Goal: Task Accomplishment & Management: Manage account settings

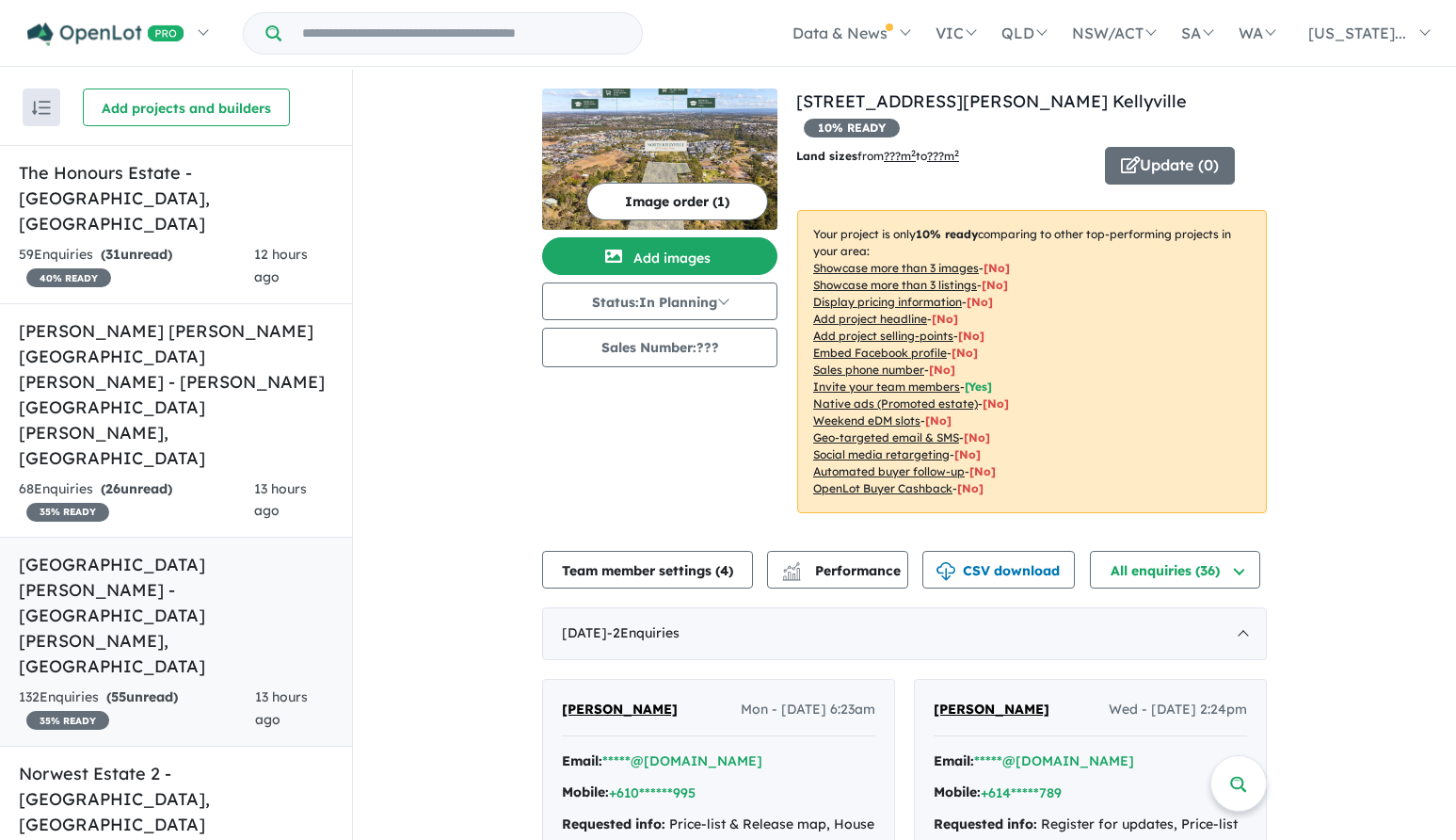
click at [174, 552] on h5 "Claremont Meadows Estate - Claremont Meadows , NSW" at bounding box center [175, 615] width 314 height 127
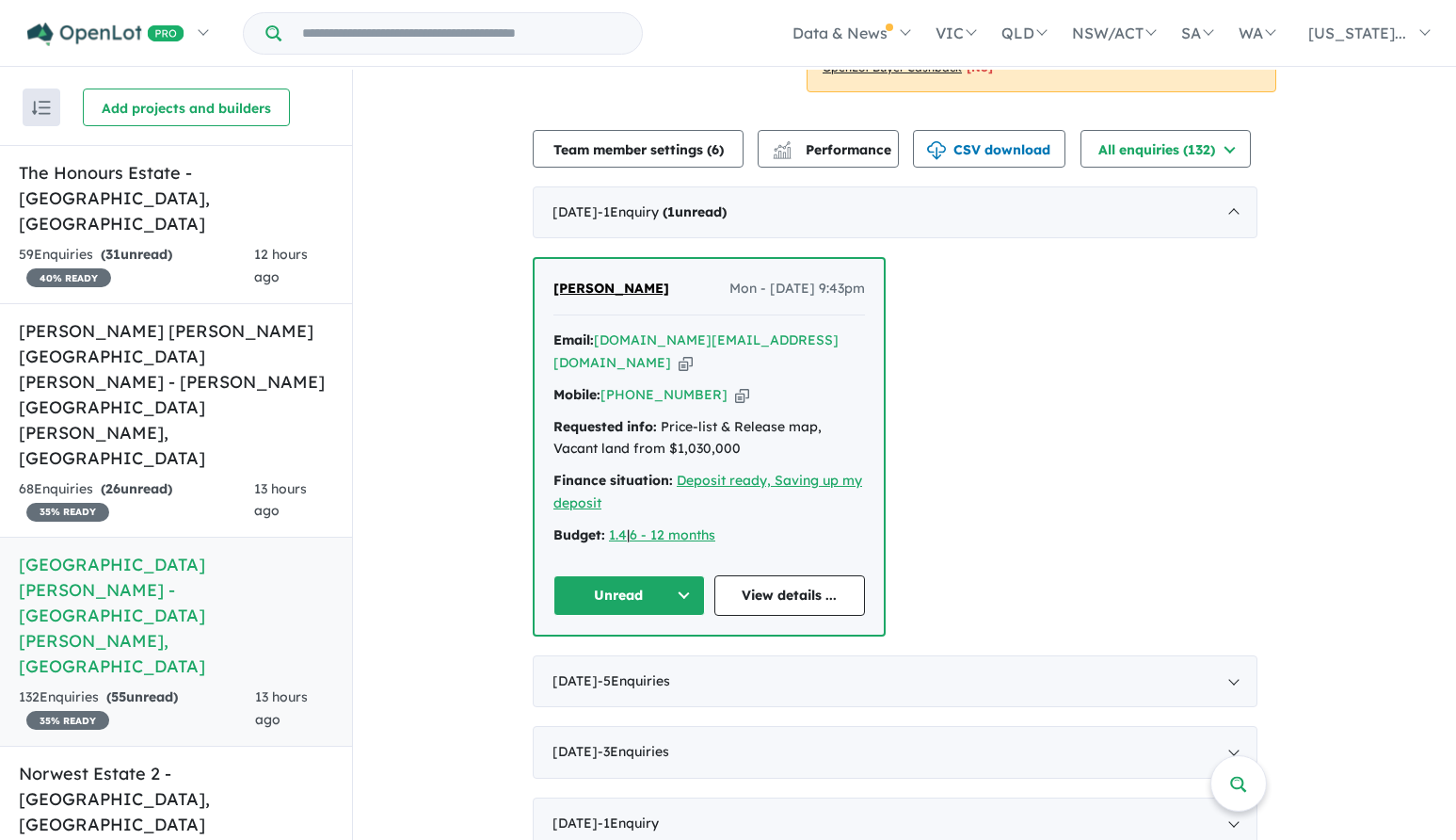
scroll to position [659, 0]
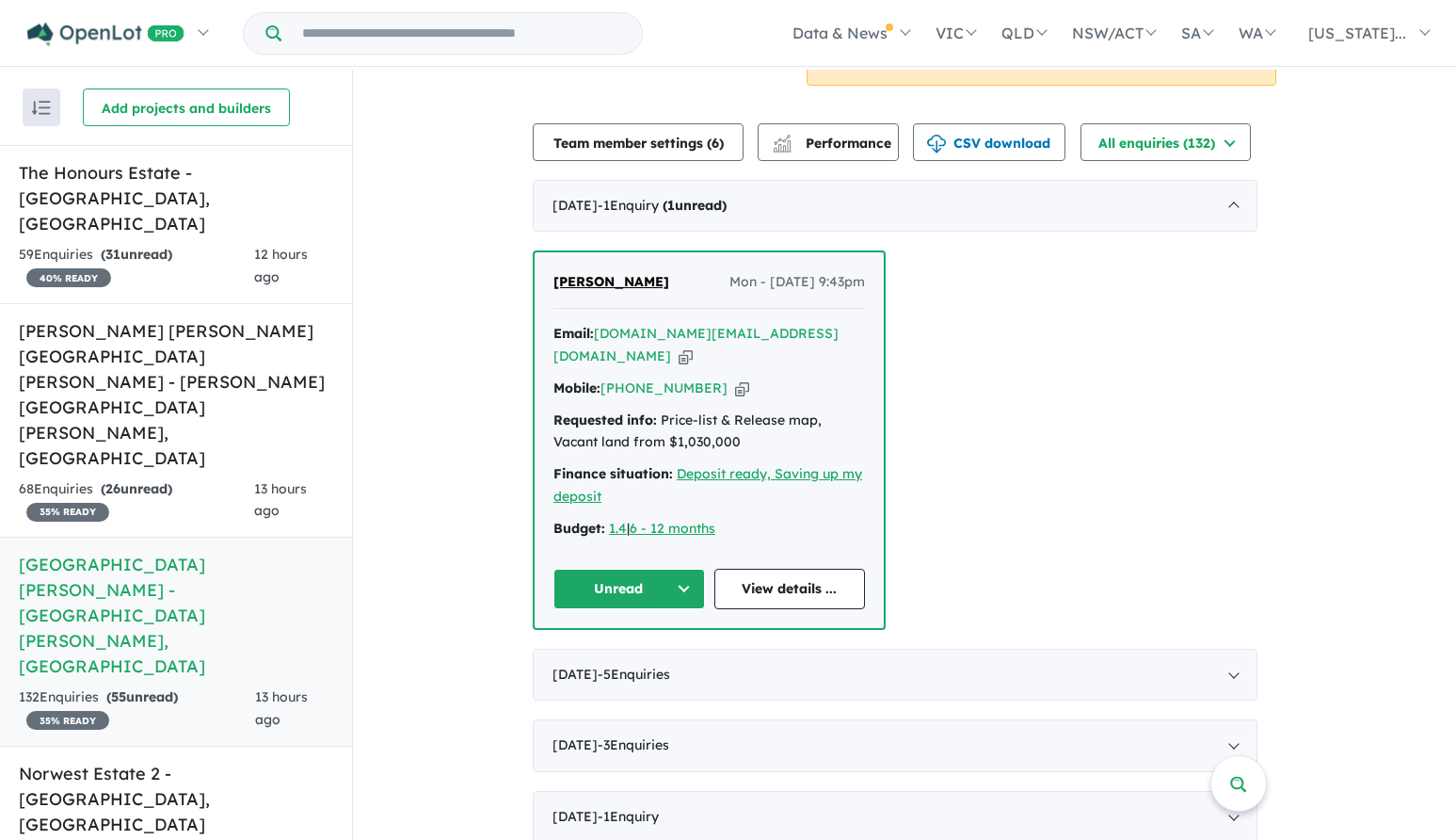
click at [589, 281] on span "Shyam Ramalingam" at bounding box center [611, 282] width 116 height 17
click at [691, 569] on button "Unread" at bounding box center [629, 589] width 152 height 41
click at [618, 655] on button "Assigned" at bounding box center [636, 676] width 163 height 44
click at [237, 170] on h5 "The Honours Estate - Norwest , NSW" at bounding box center [175, 197] width 314 height 76
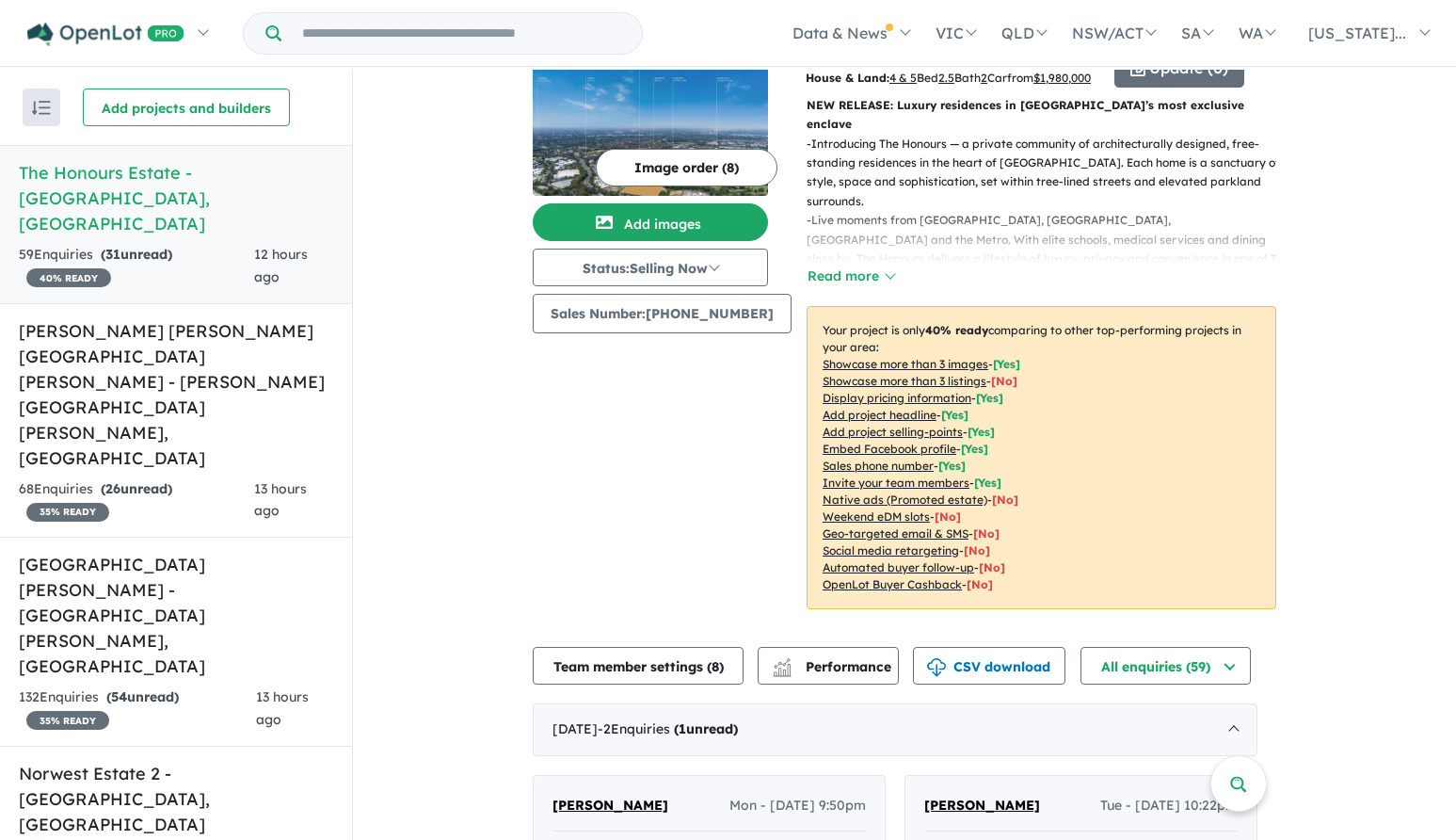
scroll to position [376, 0]
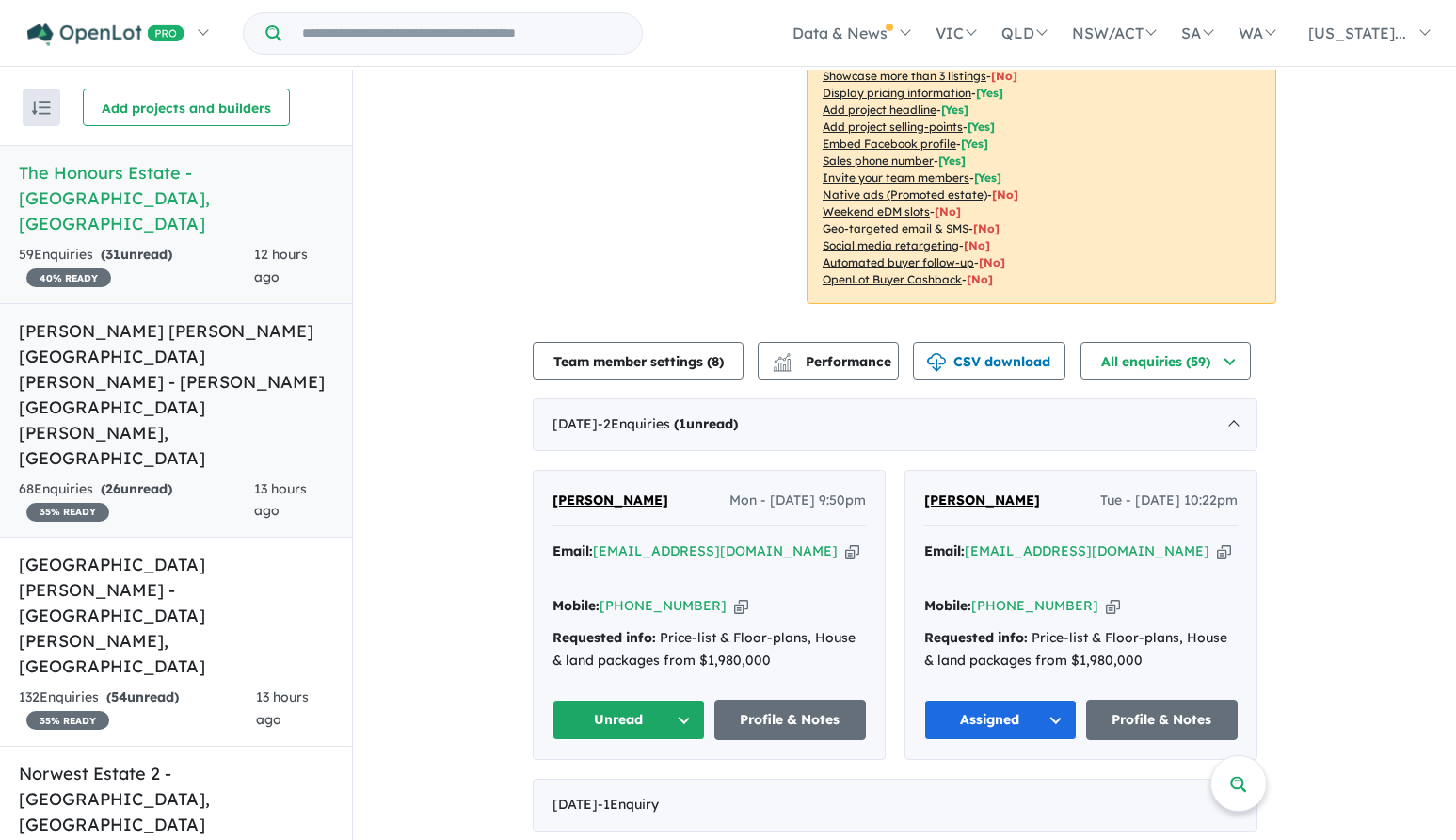
click at [193, 318] on h5 "Landen's Rouse Hill Estate - Rouse Hill , NSW" at bounding box center [175, 395] width 314 height 153
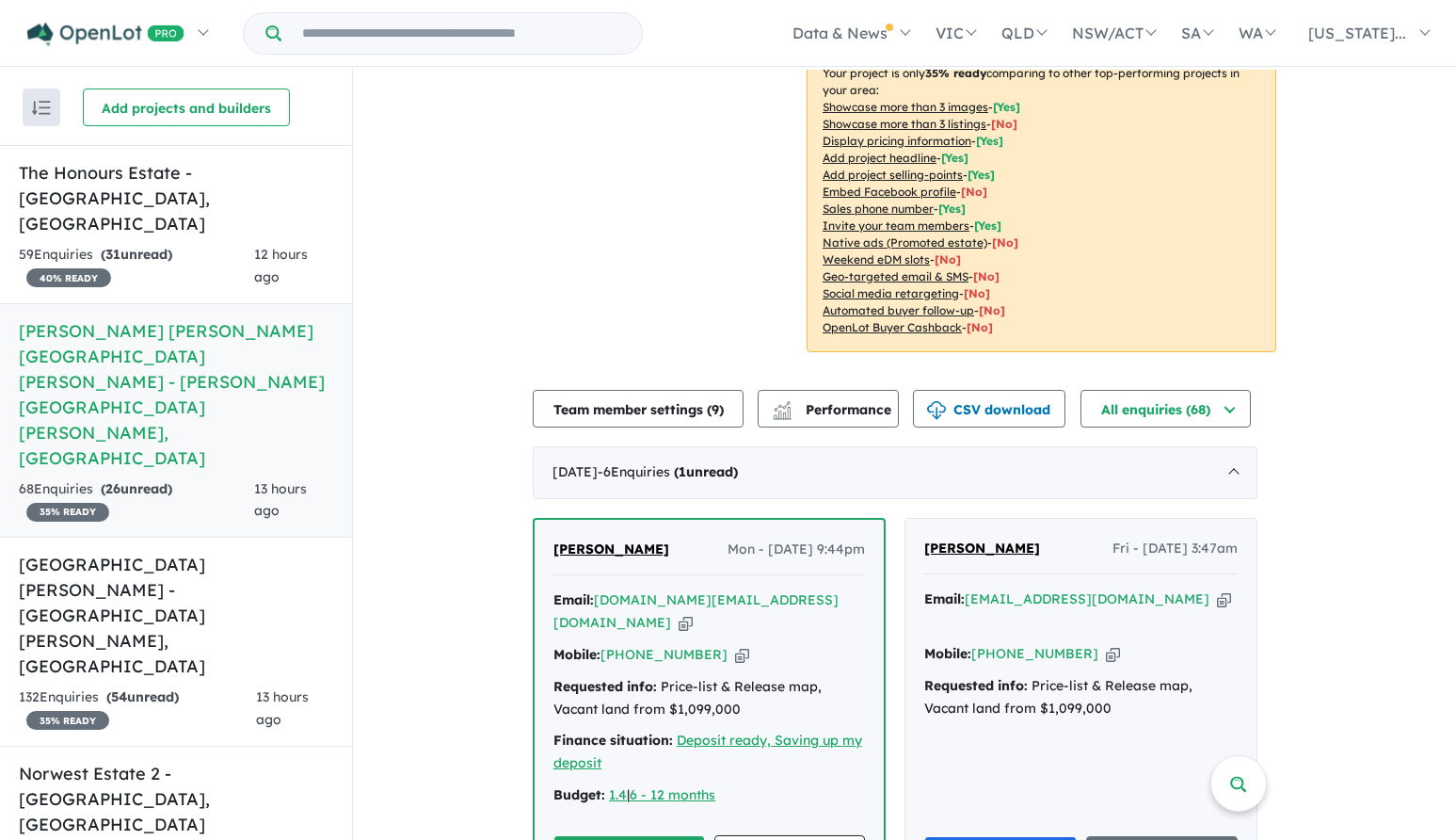
scroll to position [442, 0]
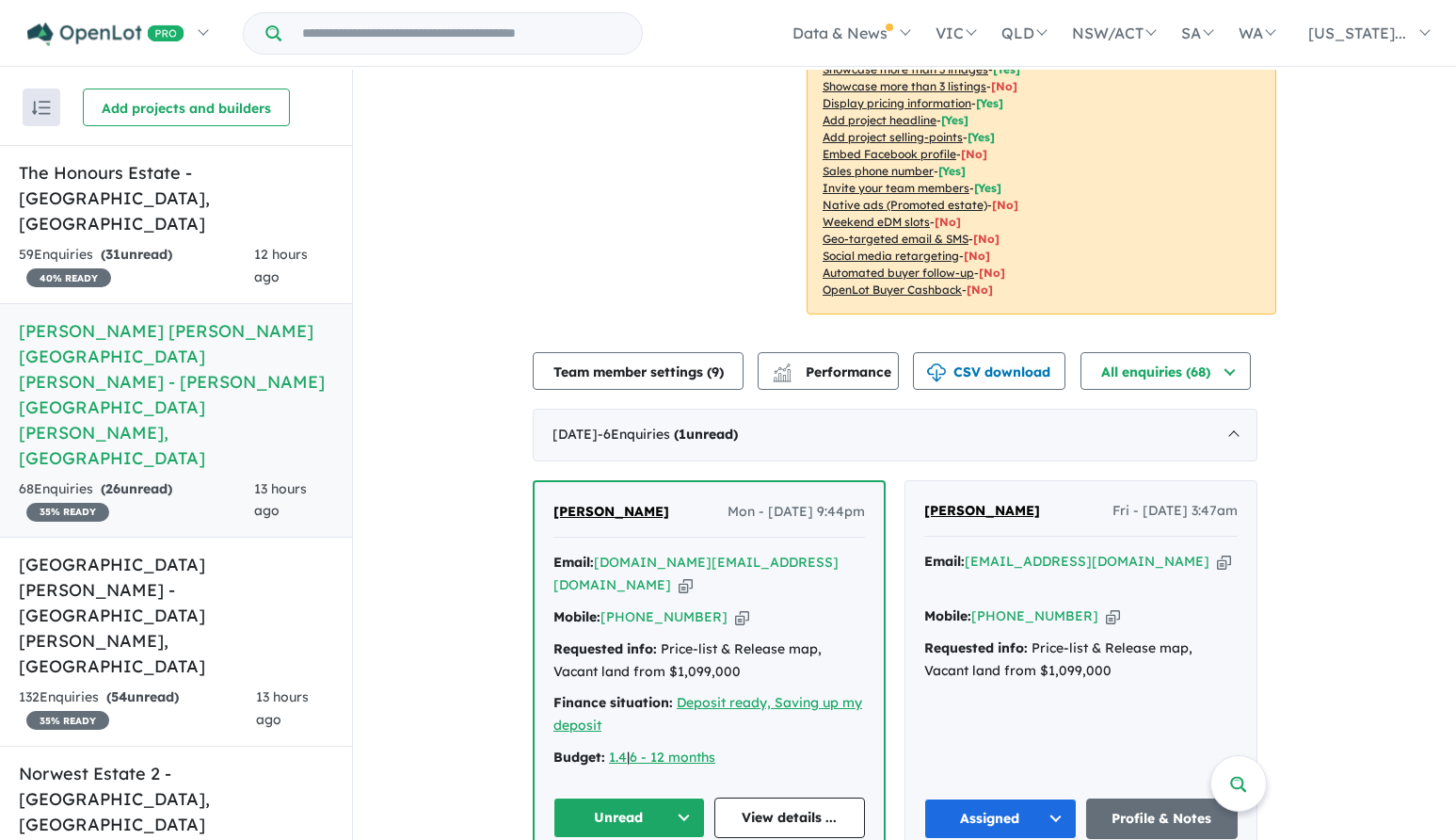
click at [589, 502] on span "Shyam Ramalingam" at bounding box center [611, 511] width 116 height 17
click at [624, 797] on button "Unread" at bounding box center [629, 818] width 152 height 41
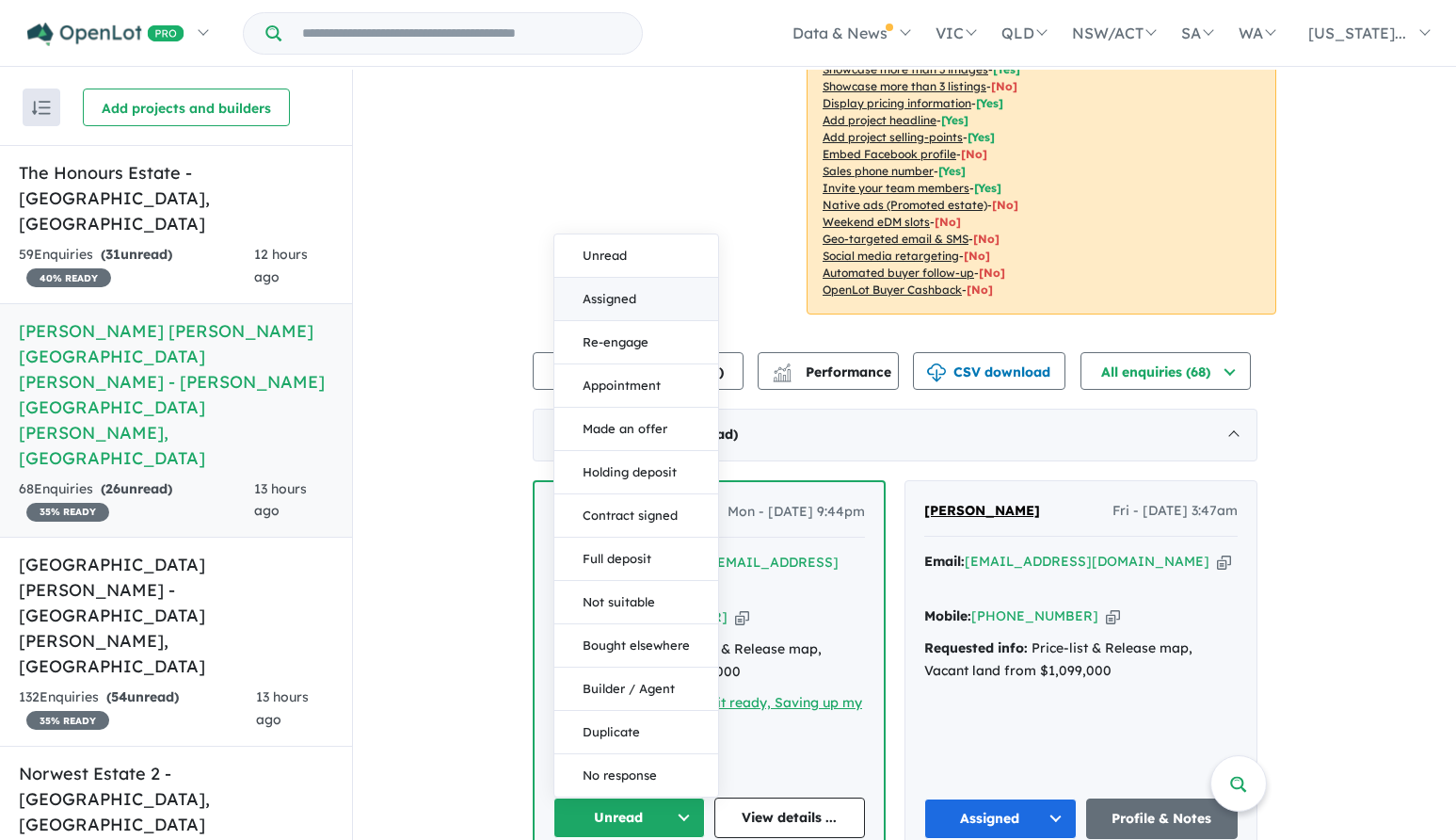
click at [624, 278] on button "Assigned" at bounding box center [636, 299] width 163 height 44
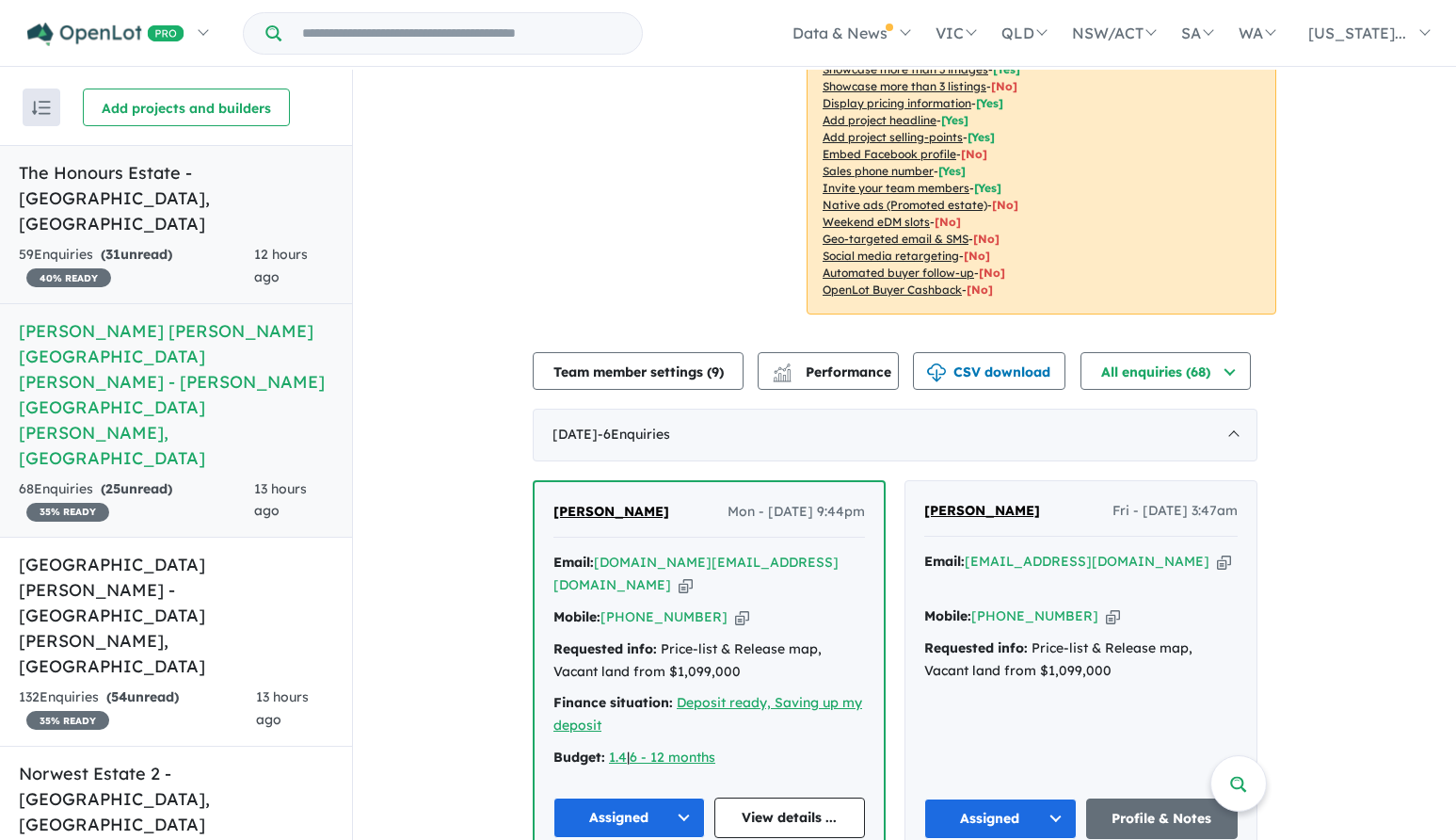
click at [193, 175] on h5 "The Honours Estate - Norwest , NSW" at bounding box center [175, 197] width 314 height 76
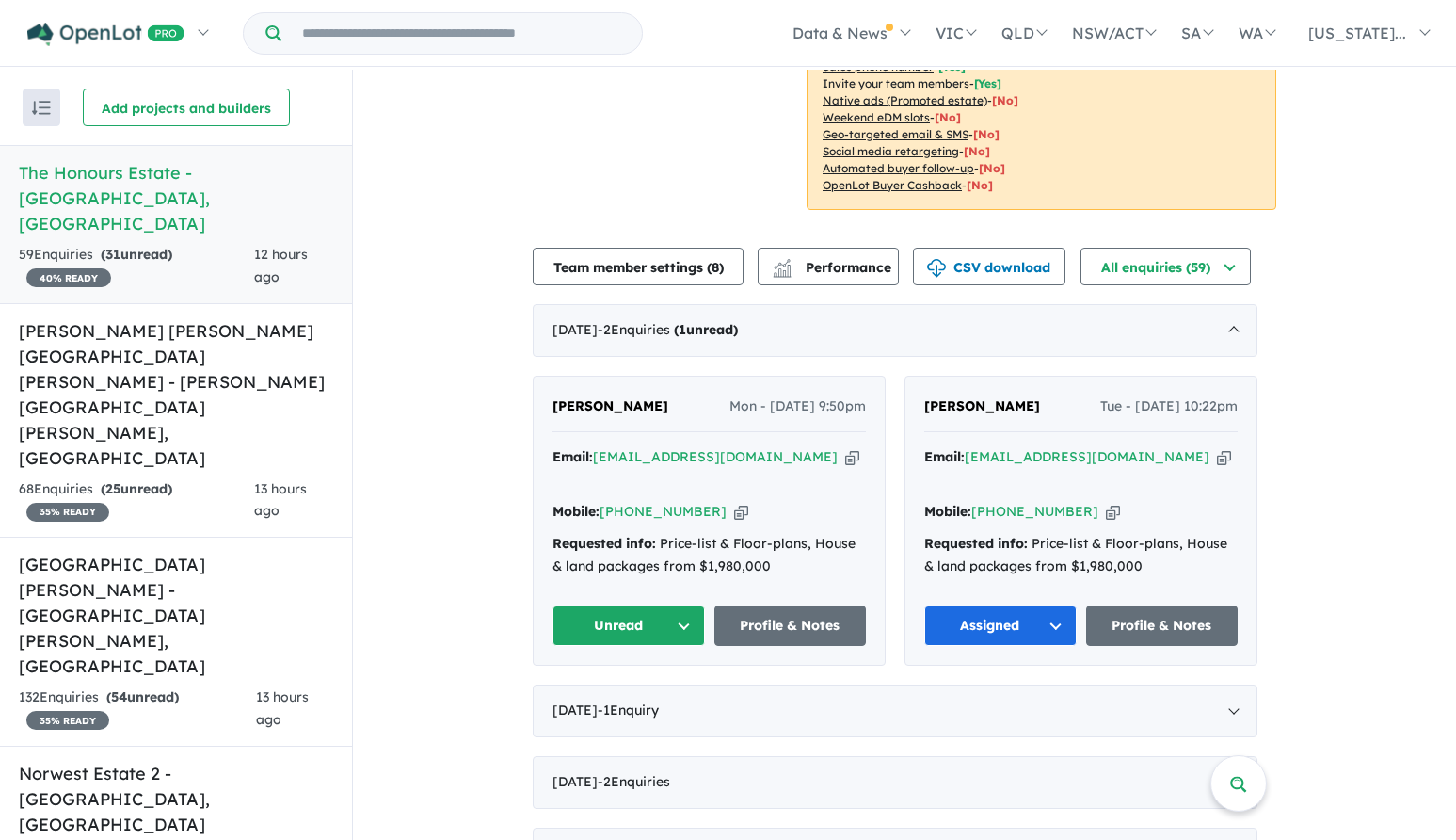
scroll to position [565, 0]
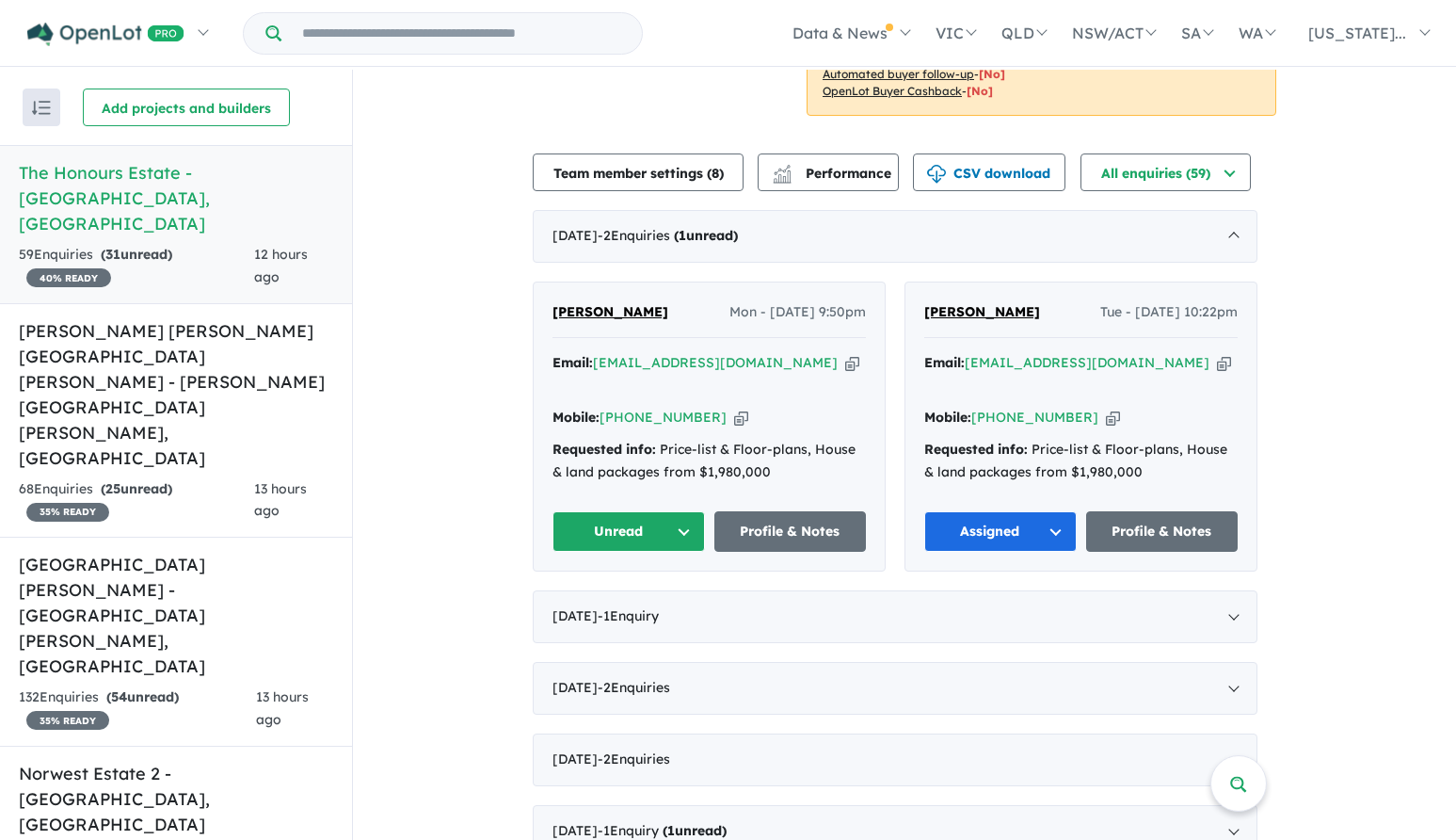
click at [579, 315] on span "[PERSON_NAME]" at bounding box center [610, 312] width 116 height 17
click at [600, 511] on button "Unread" at bounding box center [629, 531] width 153 height 41
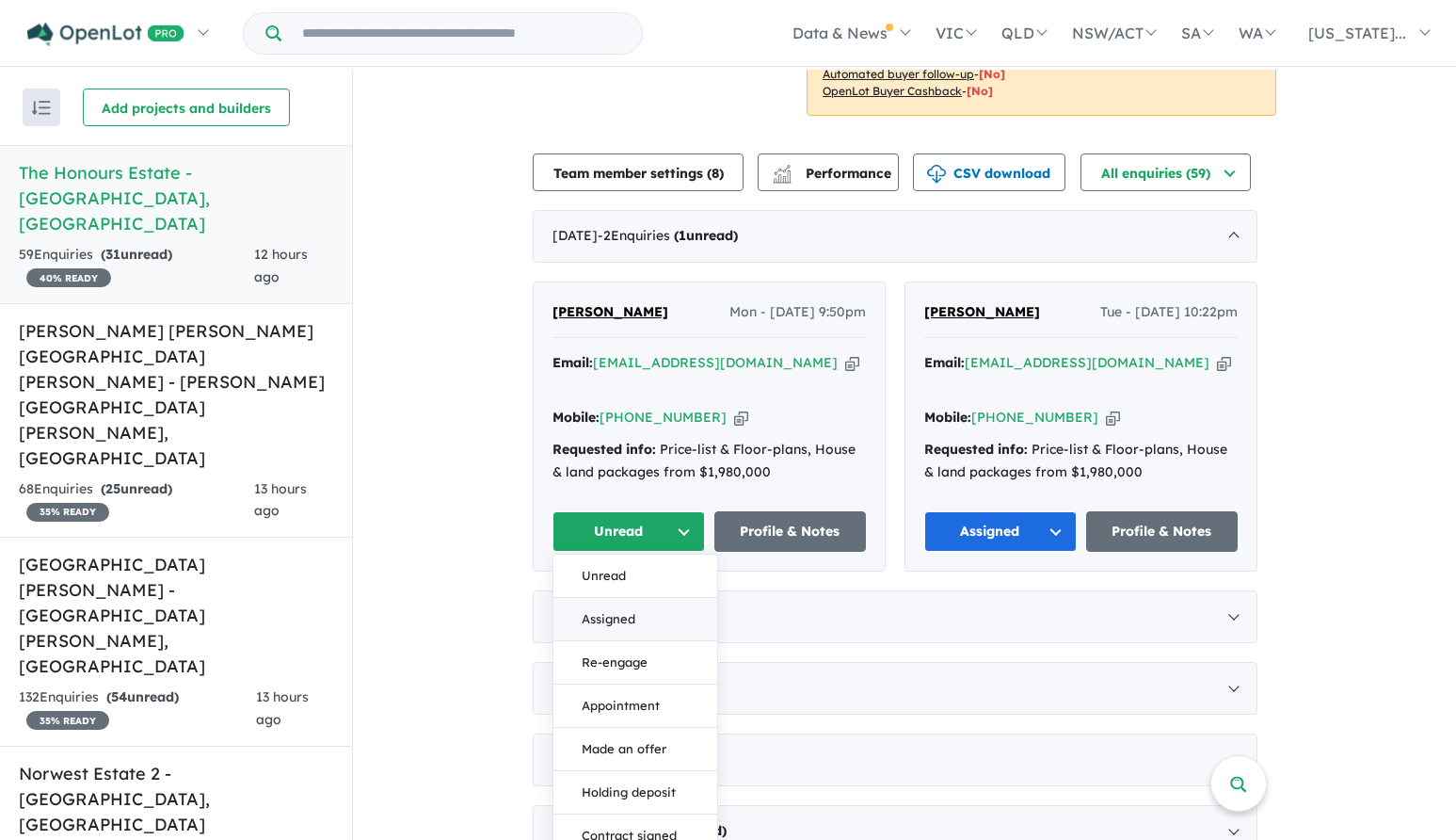
click at [626, 599] on button "Assigned" at bounding box center [635, 619] width 163 height 44
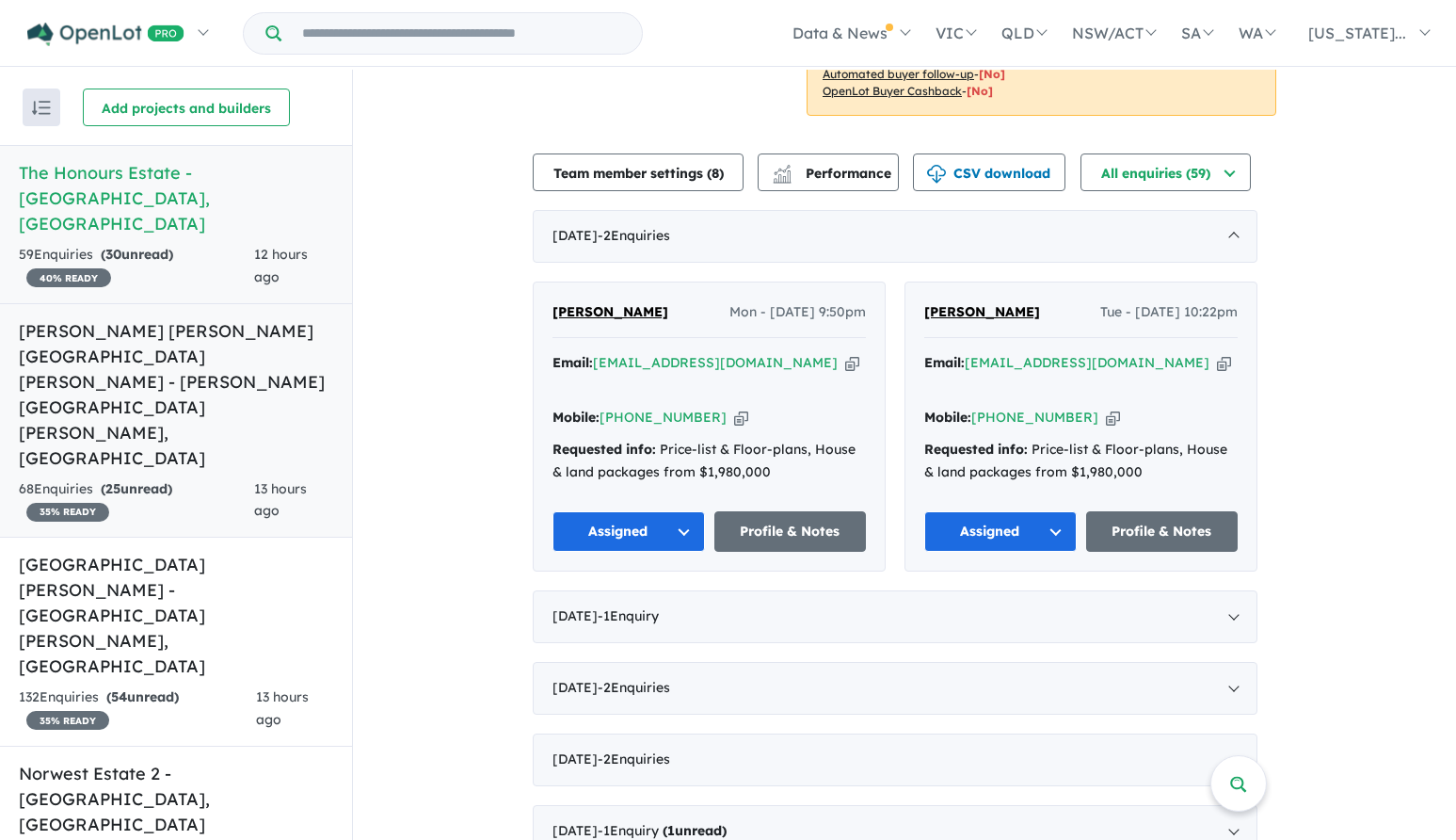
click at [250, 318] on h5 "Landen's Rouse Hill Estate - Rouse Hill , NSW" at bounding box center [175, 395] width 314 height 153
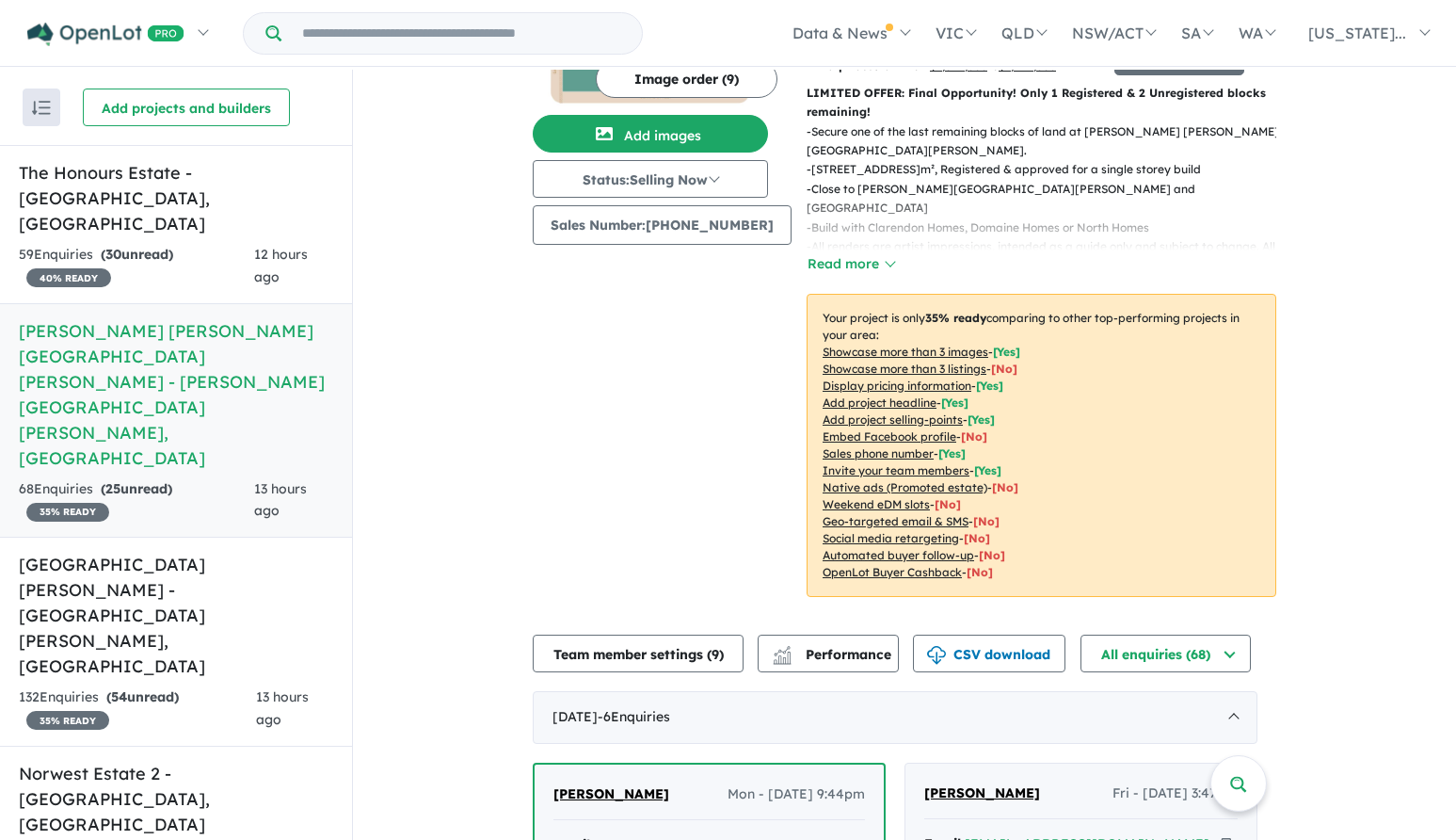
scroll to position [536, 0]
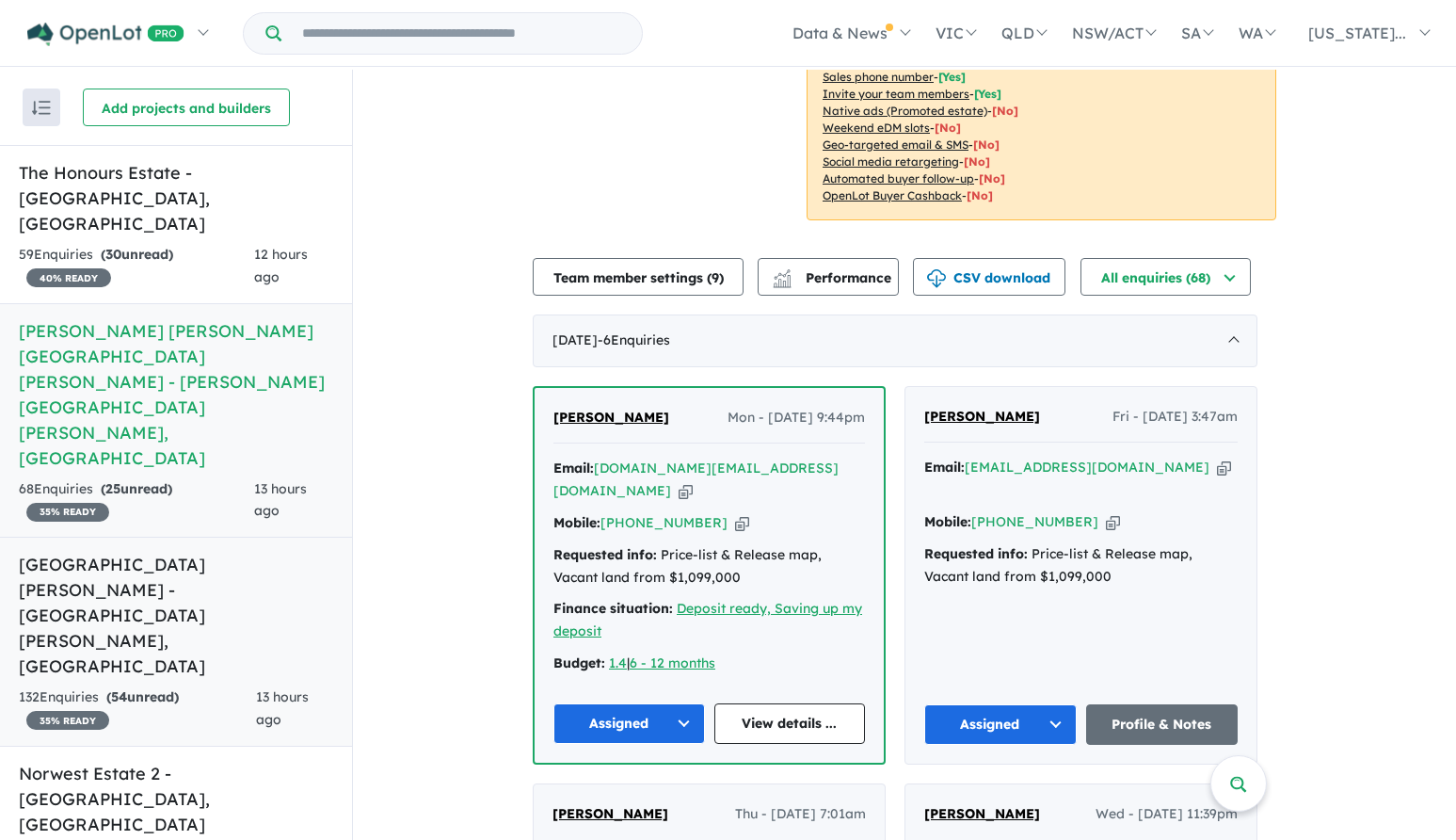
click at [223, 552] on h5 "Claremont Meadows Estate - Claremont Meadows , NSW" at bounding box center [175, 615] width 314 height 127
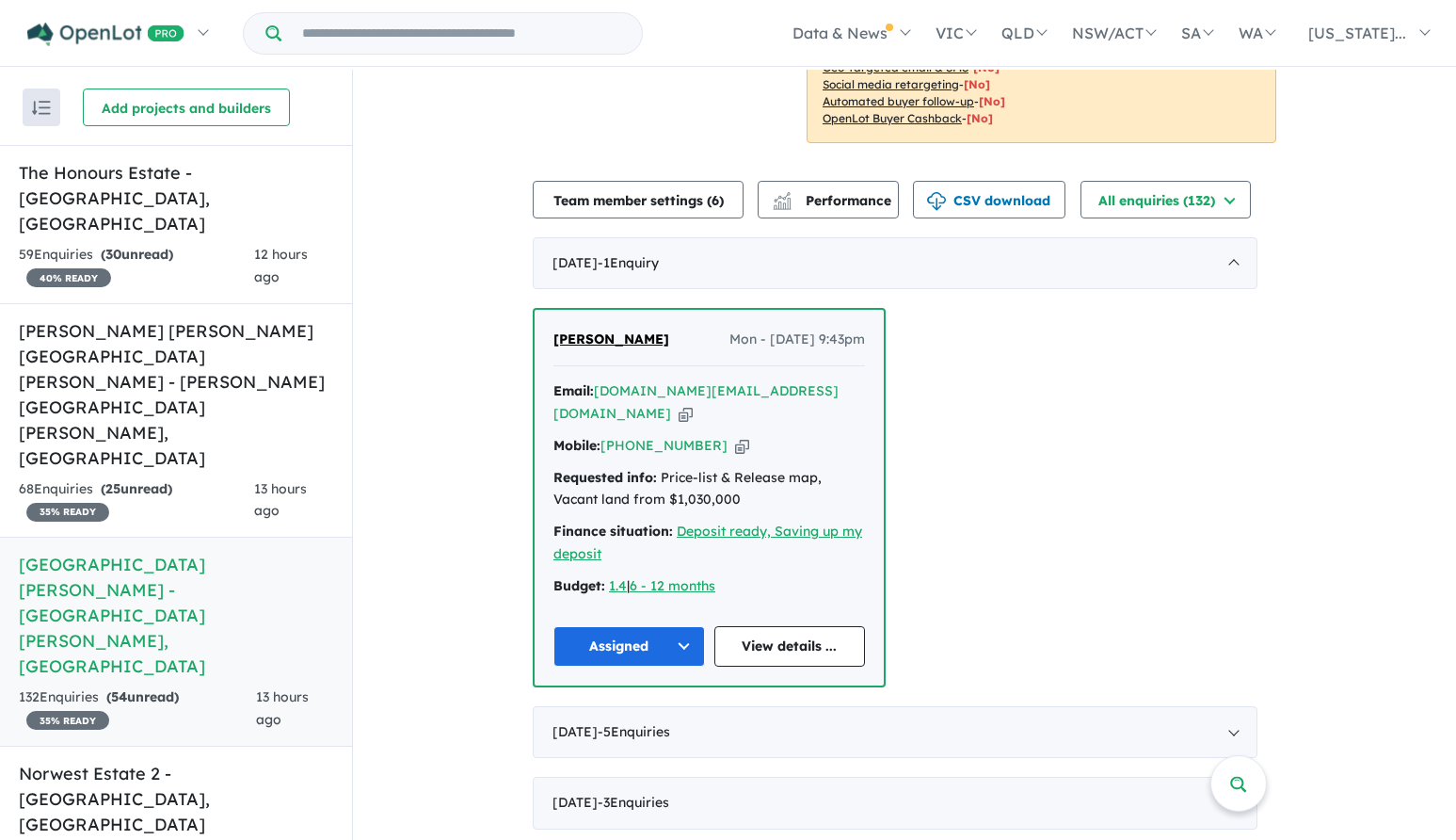
scroll to position [659, 0]
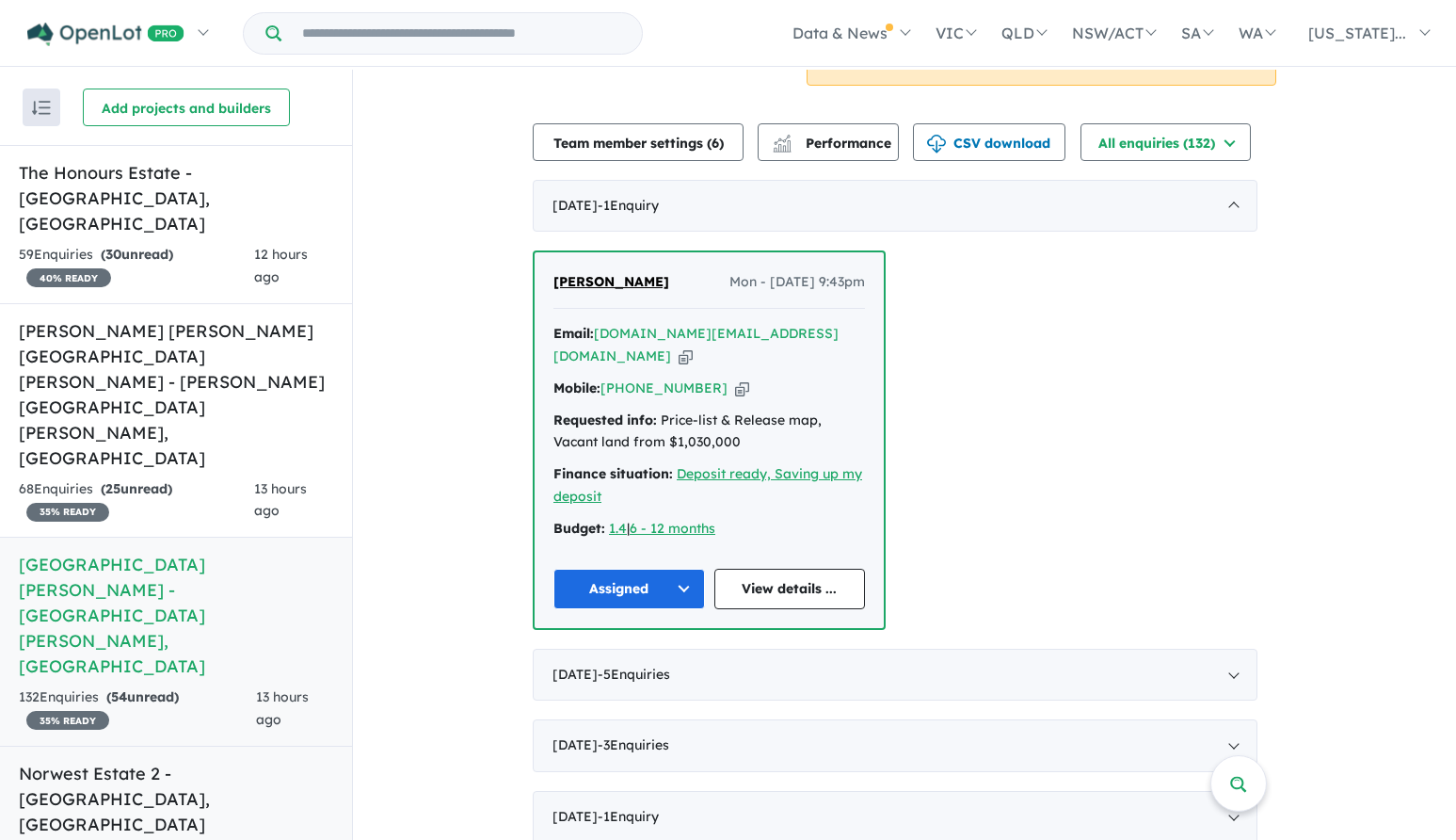
click at [139, 761] on h5 "Norwest Estate 2 - Norwest , NSW" at bounding box center [175, 798] width 314 height 76
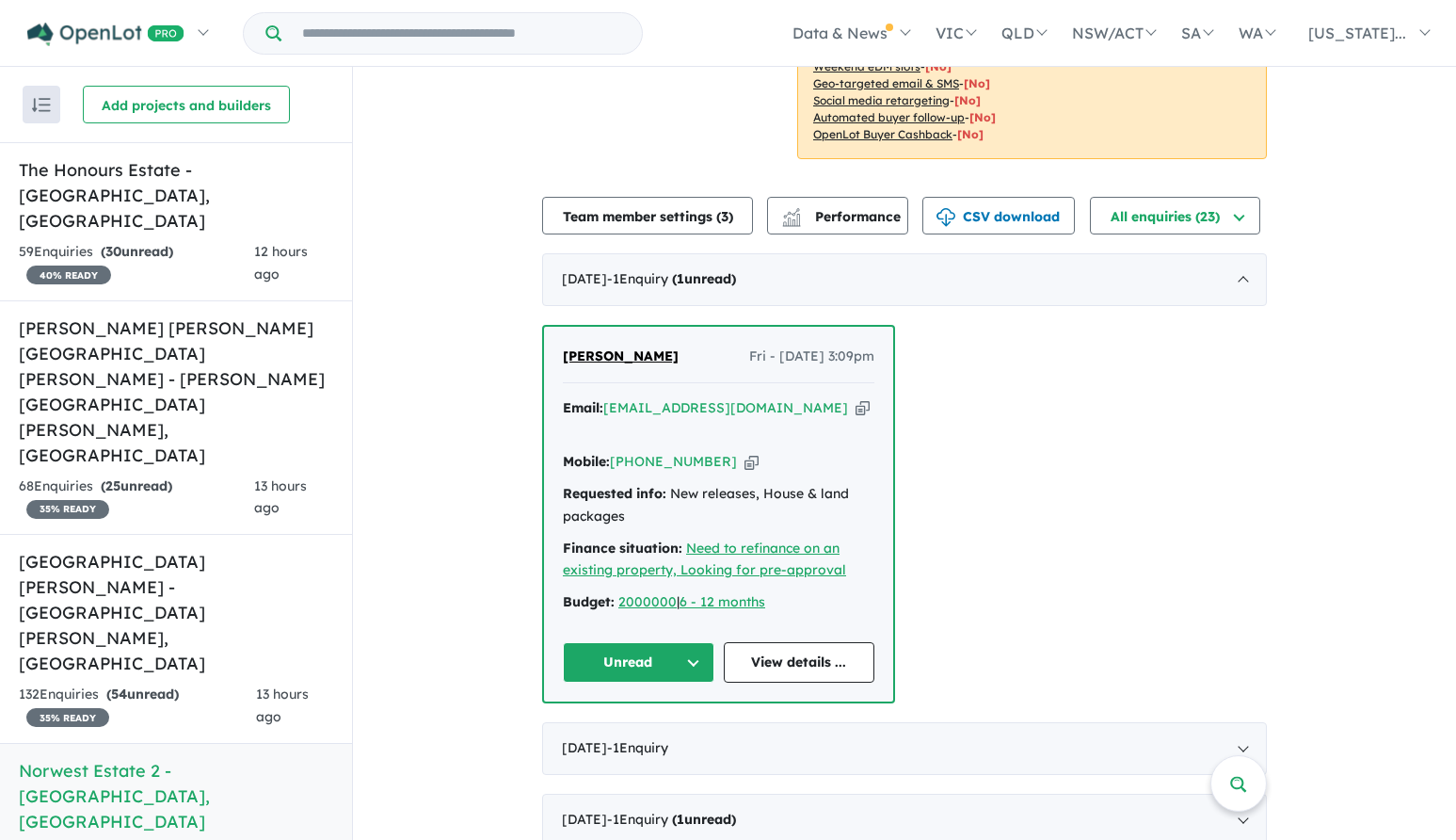
scroll to position [376, 0]
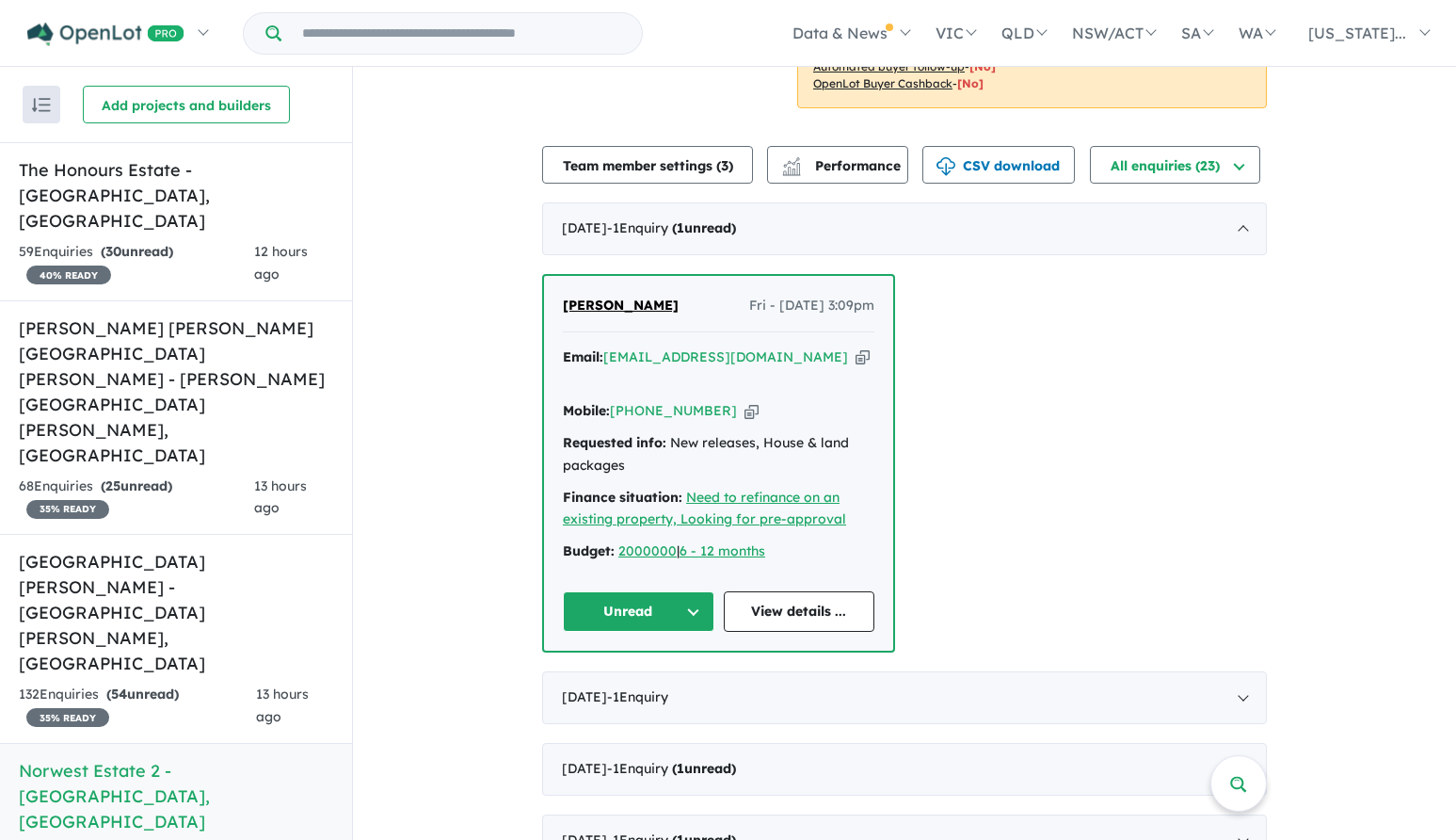
click at [629, 608] on button "Unread" at bounding box center [639, 612] width 152 height 41
click at [613, 694] on button "Assigned" at bounding box center [645, 699] width 163 height 44
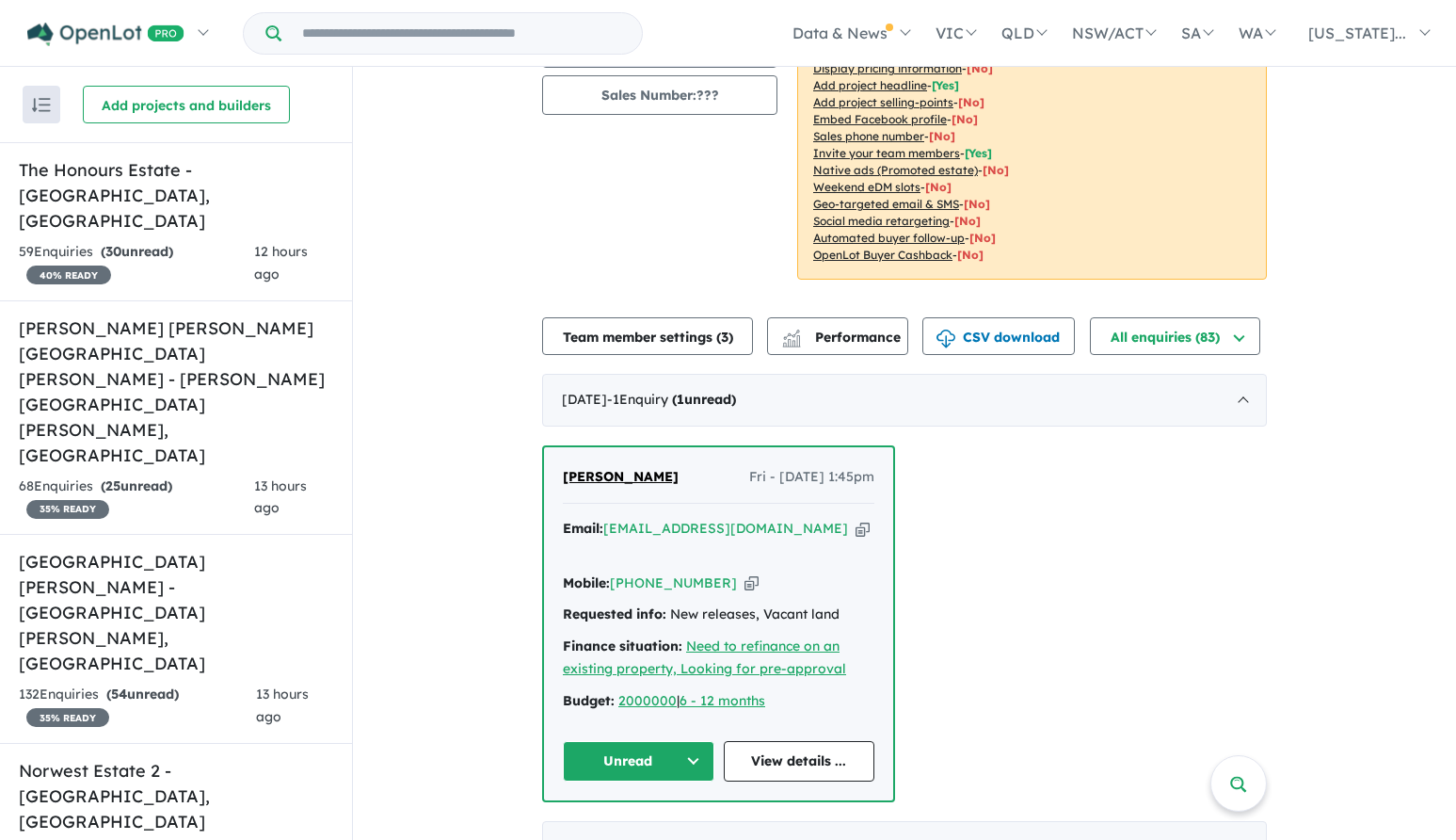
scroll to position [283, 0]
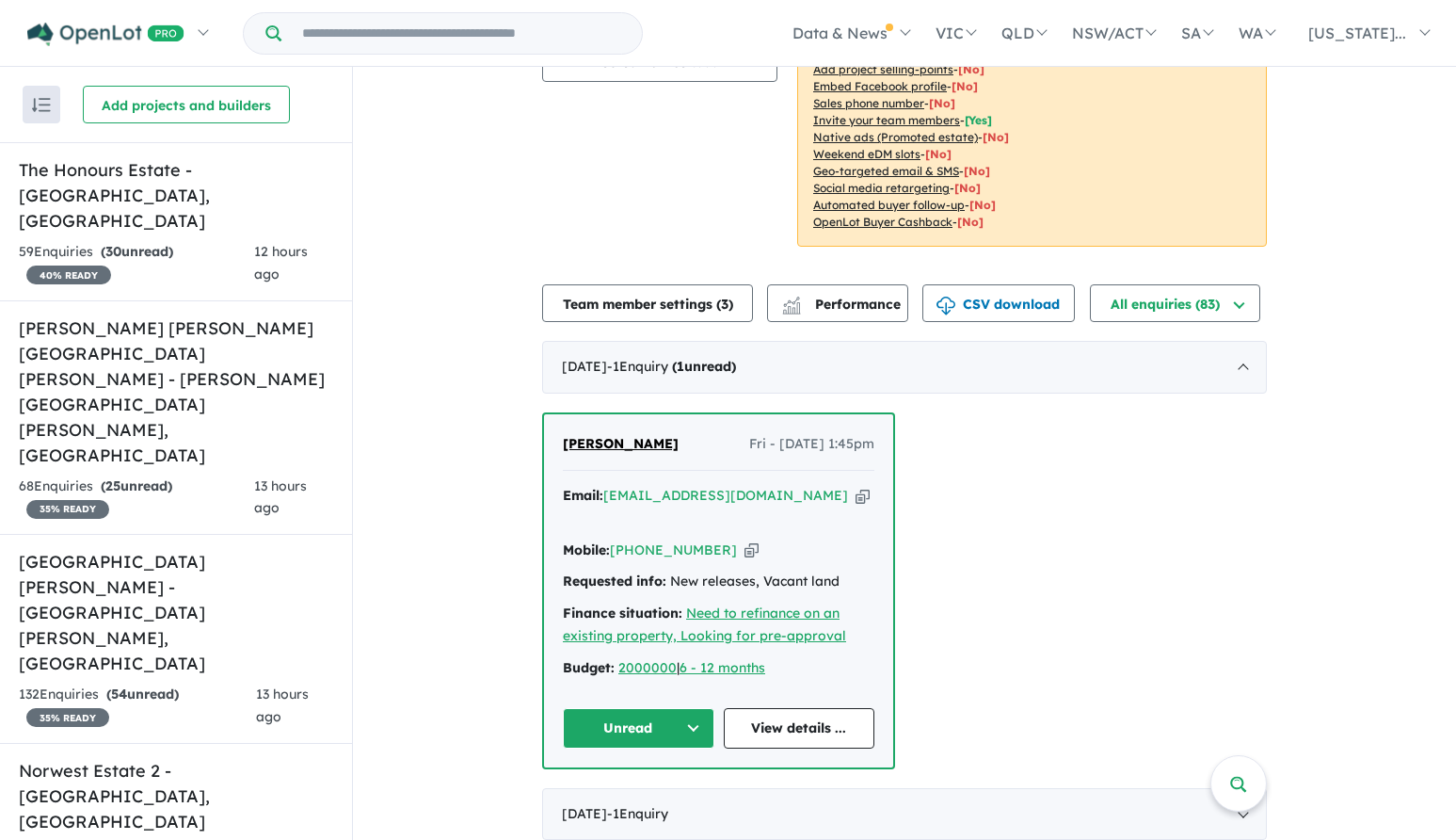
click at [601, 707] on button "Unread" at bounding box center [639, 728] width 152 height 41
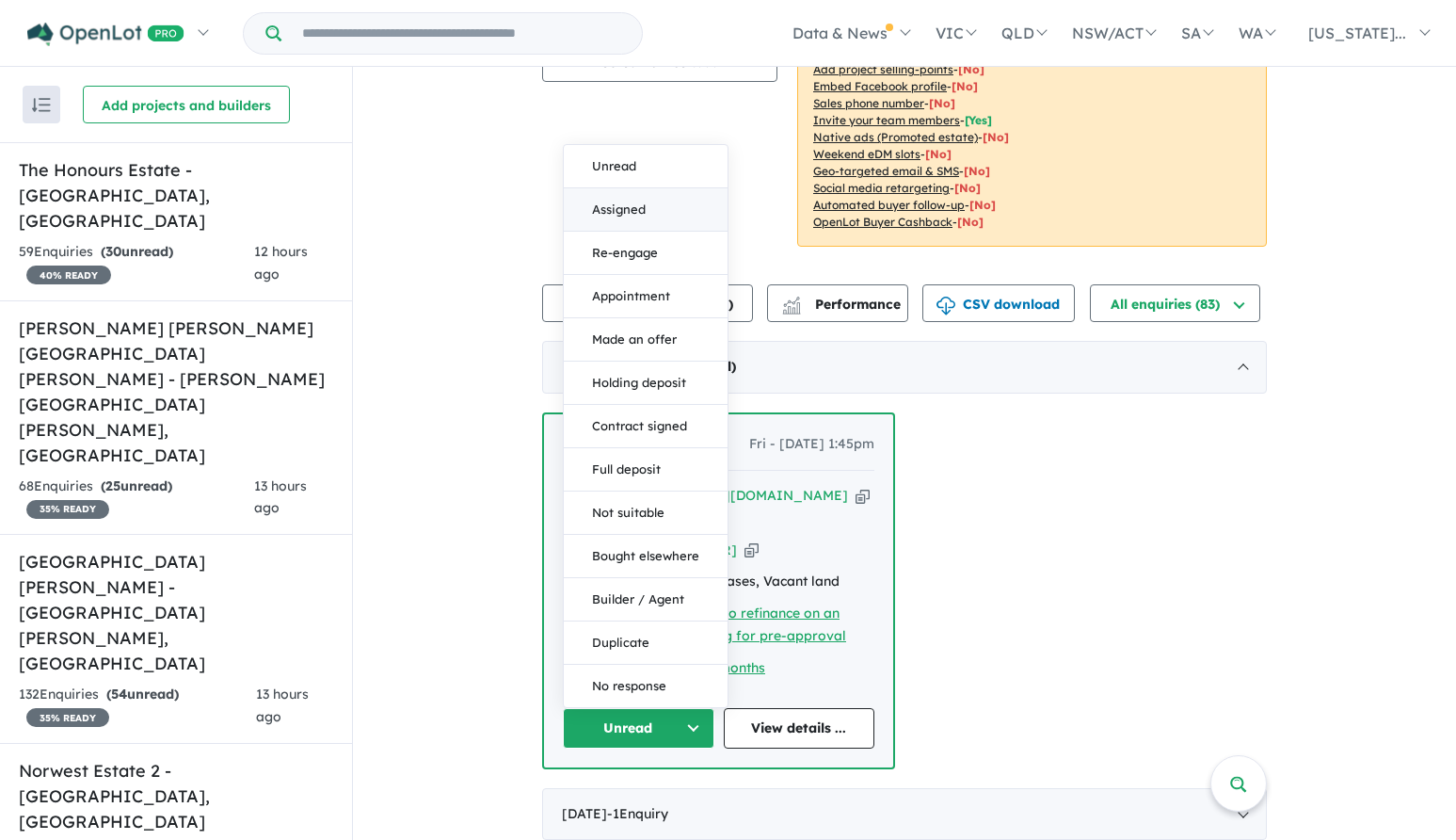
click at [611, 190] on button "Assigned" at bounding box center [645, 210] width 163 height 44
